Goal: Use online tool/utility: Utilize a website feature to perform a specific function

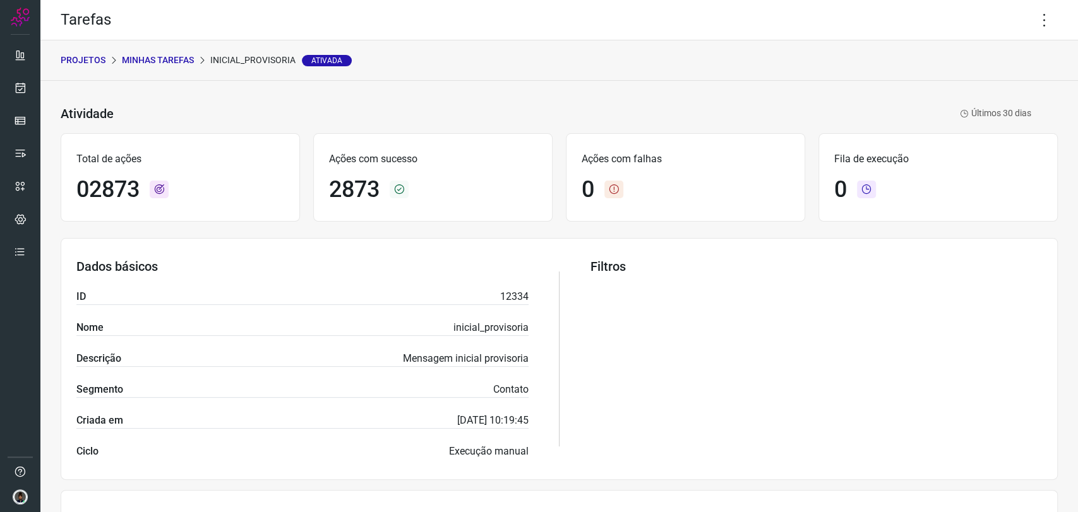
click at [152, 58] on p "Minhas Tarefas" at bounding box center [158, 60] width 72 height 13
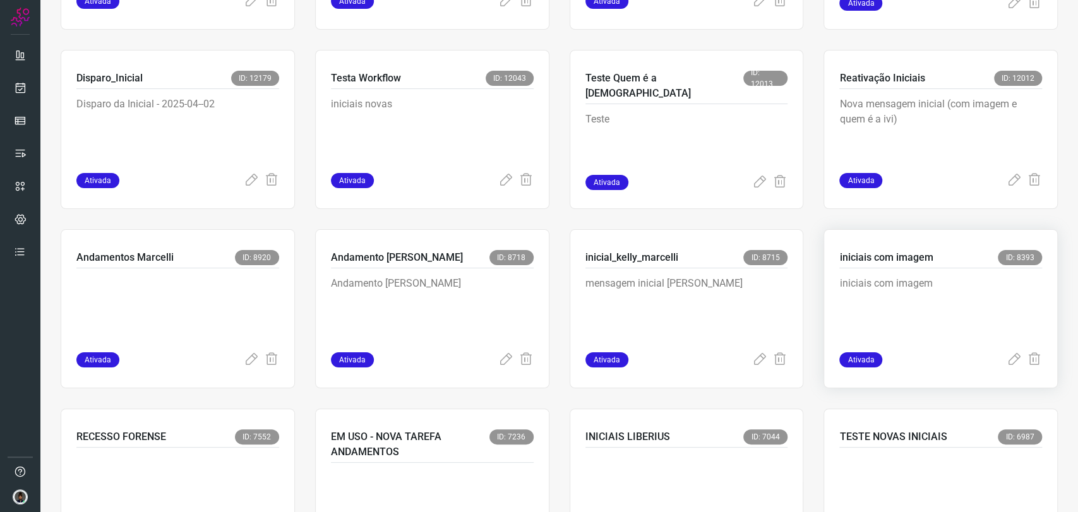
scroll to position [421, 0]
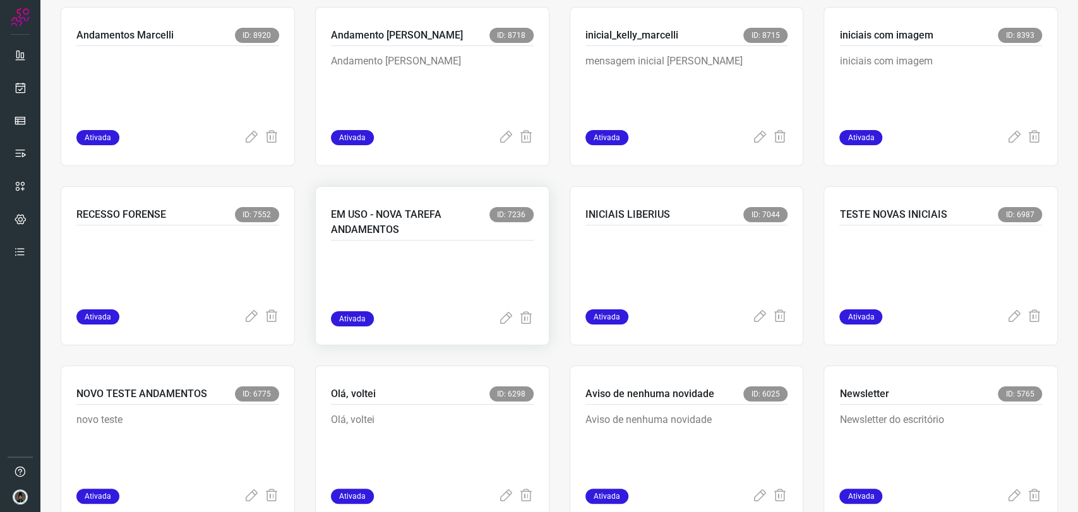
click at [458, 270] on p at bounding box center [425, 279] width 189 height 63
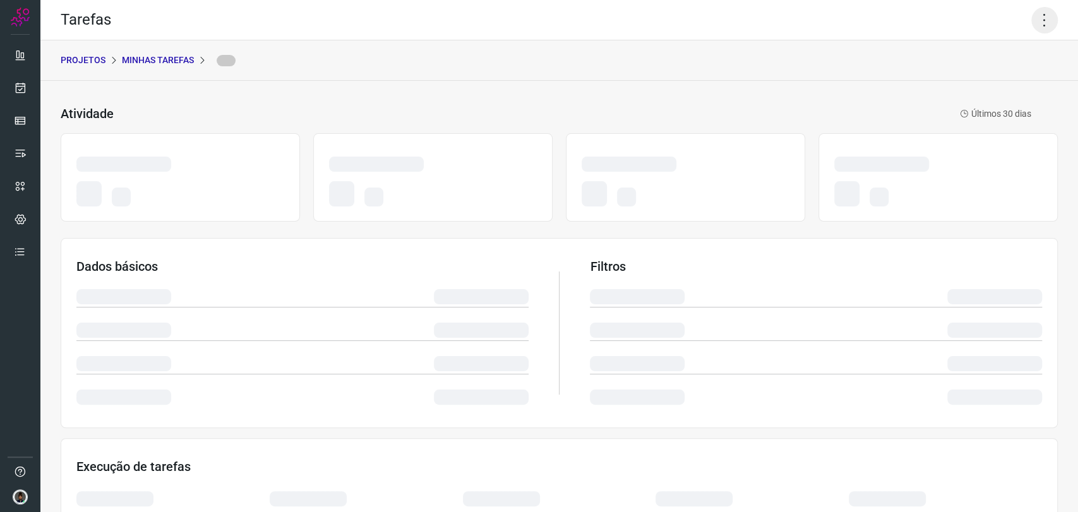
click at [1036, 21] on icon at bounding box center [1045, 20] width 27 height 27
click at [1043, 13] on icon at bounding box center [1045, 20] width 27 height 27
click at [958, 17] on div "Tarefas" at bounding box center [559, 20] width 1038 height 40
click at [1035, 25] on icon at bounding box center [1045, 20] width 27 height 27
click at [1035, 16] on icon at bounding box center [1045, 20] width 27 height 27
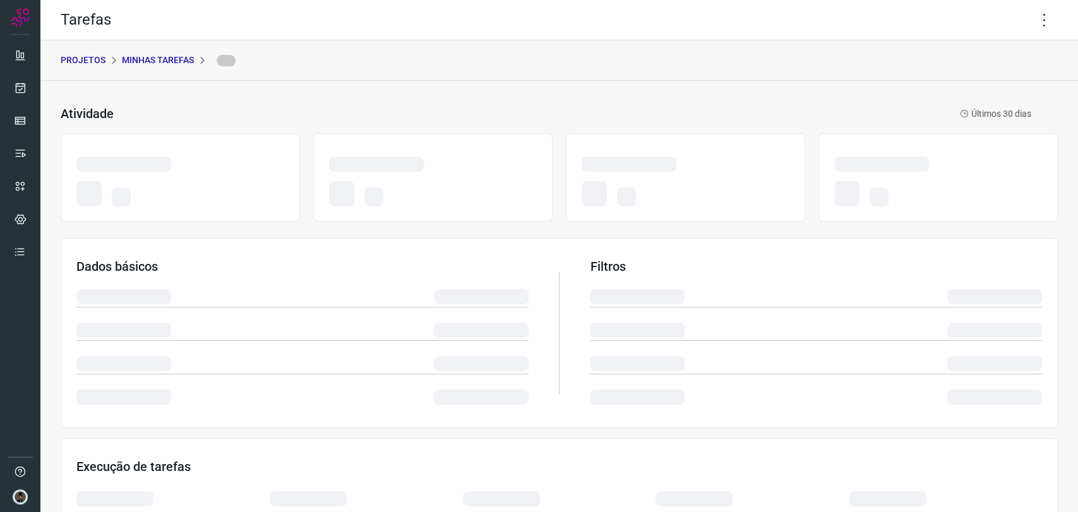
drag, startPoint x: 1033, startPoint y: 17, endPoint x: 649, endPoint y: 68, distance: 388.0
click at [649, 68] on div "PROJETOS Minhas Tarefas" at bounding box center [559, 60] width 1038 height 40
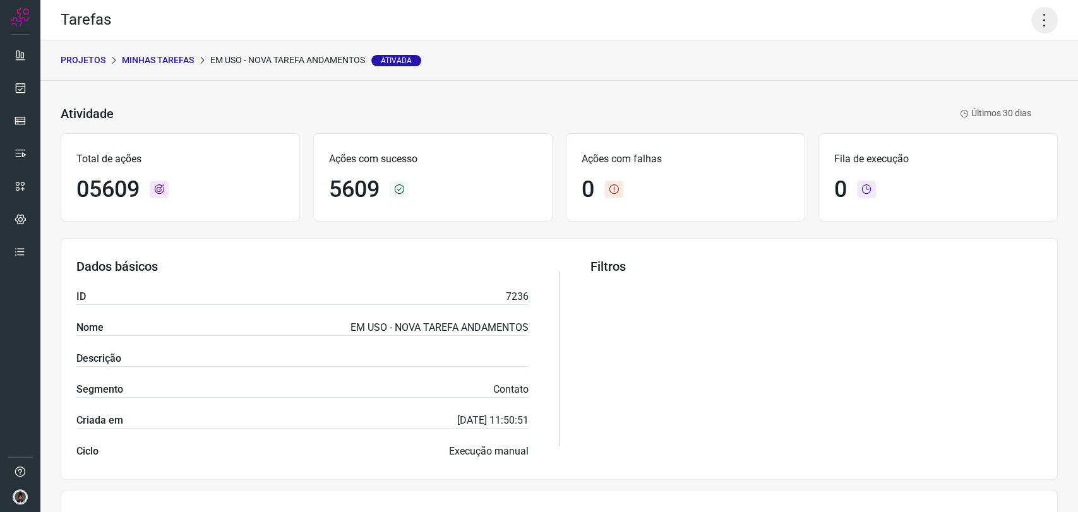
click at [1034, 14] on icon at bounding box center [1045, 20] width 27 height 27
click at [992, 78] on li "Executar" at bounding box center [989, 83] width 115 height 20
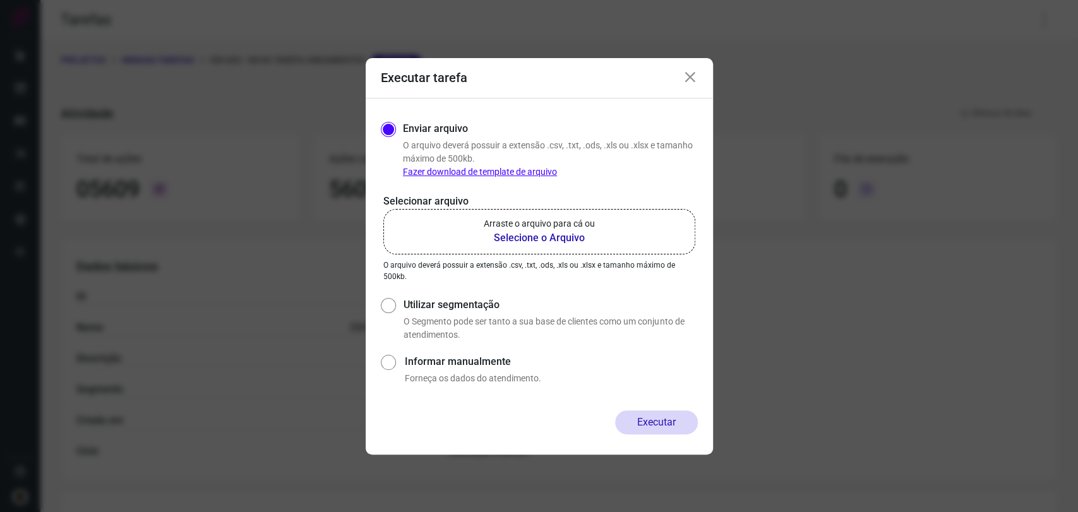
click at [577, 232] on b "Selecione o Arquivo" at bounding box center [539, 238] width 111 height 15
click at [0, 0] on input "Arraste o arquivo para cá ou Selecione o Arquivo" at bounding box center [0, 0] width 0 height 0
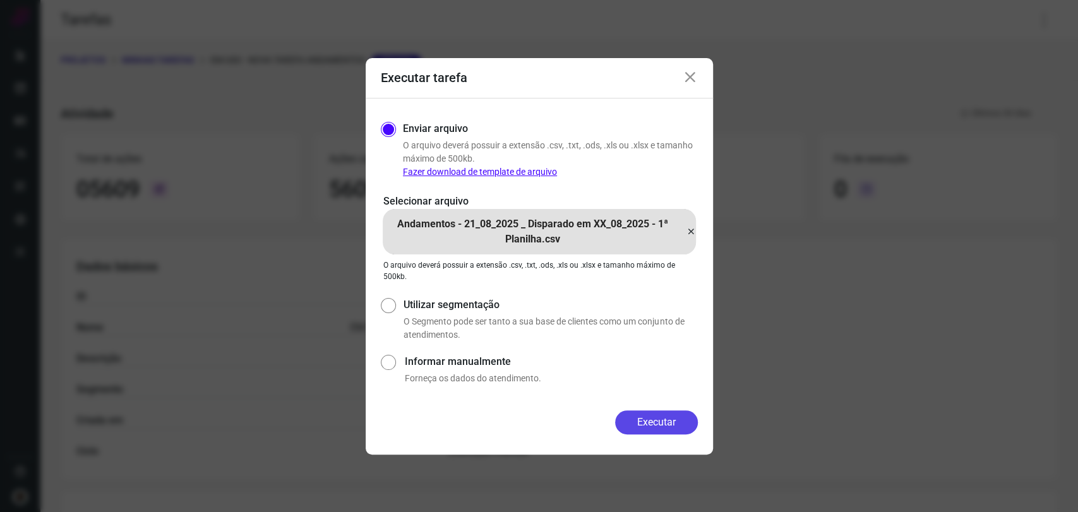
click at [661, 431] on button "Executar" at bounding box center [656, 423] width 83 height 24
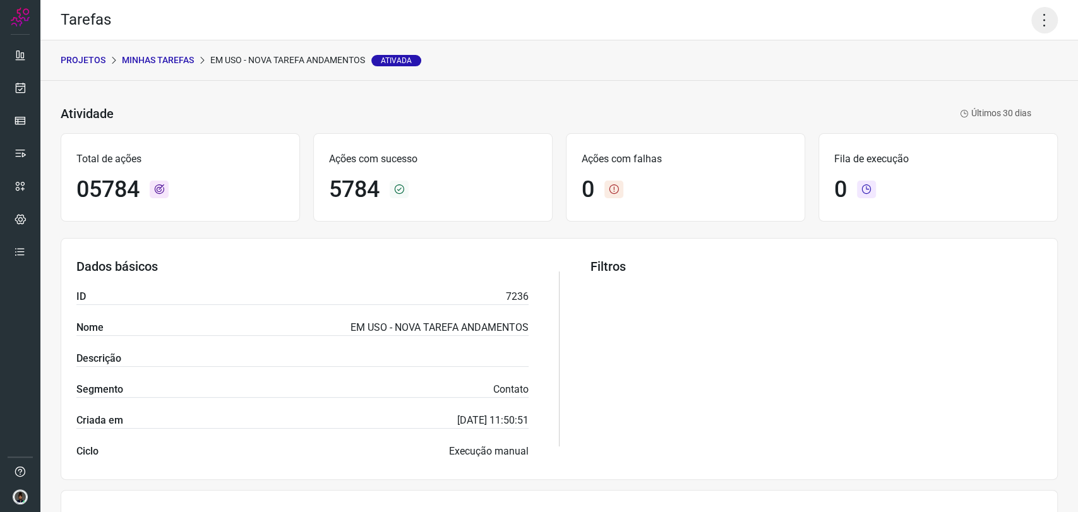
click at [1034, 27] on icon at bounding box center [1045, 20] width 27 height 27
click at [984, 77] on li "Executar" at bounding box center [989, 83] width 115 height 20
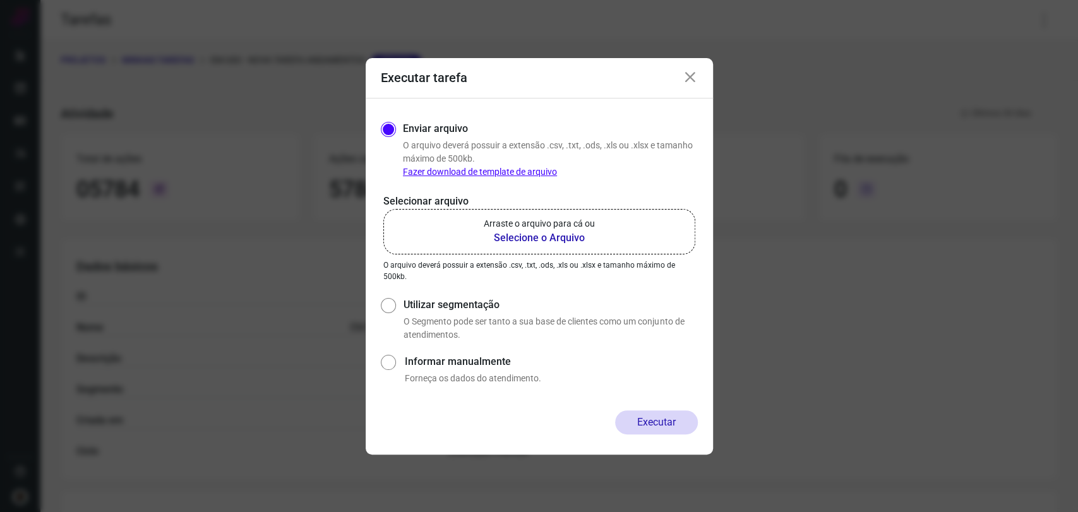
click at [582, 242] on b "Selecione o Arquivo" at bounding box center [539, 238] width 111 height 15
click at [0, 0] on input "Arraste o arquivo para cá ou Selecione o Arquivo" at bounding box center [0, 0] width 0 height 0
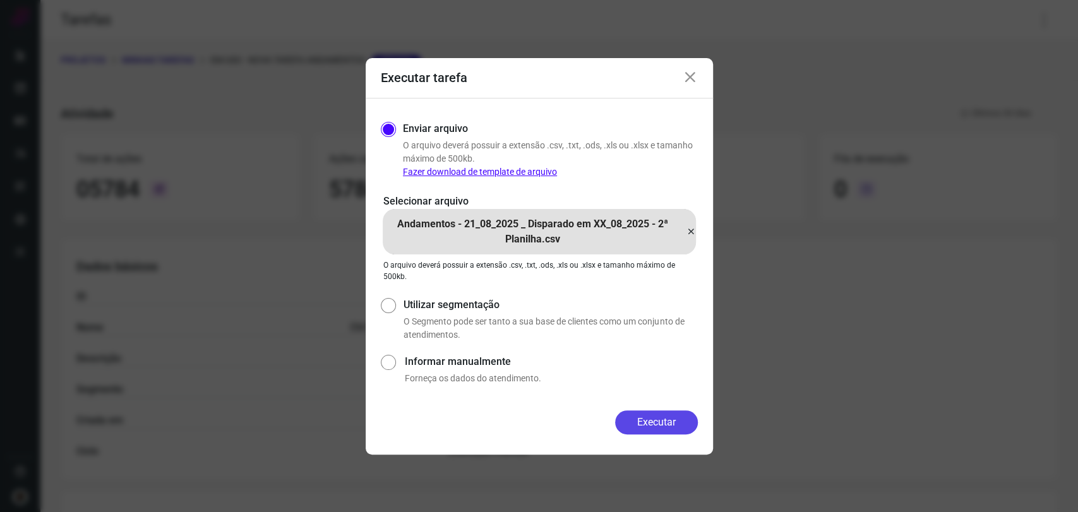
click at [634, 421] on button "Executar" at bounding box center [656, 423] width 83 height 24
